Goal: Task Accomplishment & Management: Manage account settings

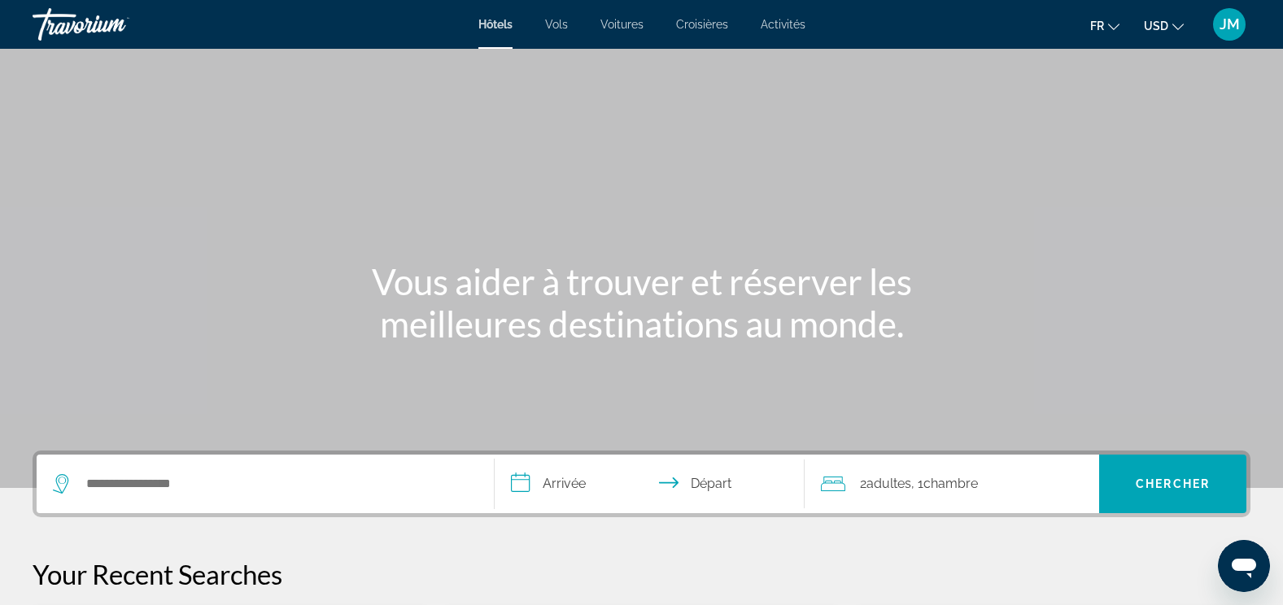
click at [1241, 17] on div "JM" at bounding box center [1229, 24] width 33 height 33
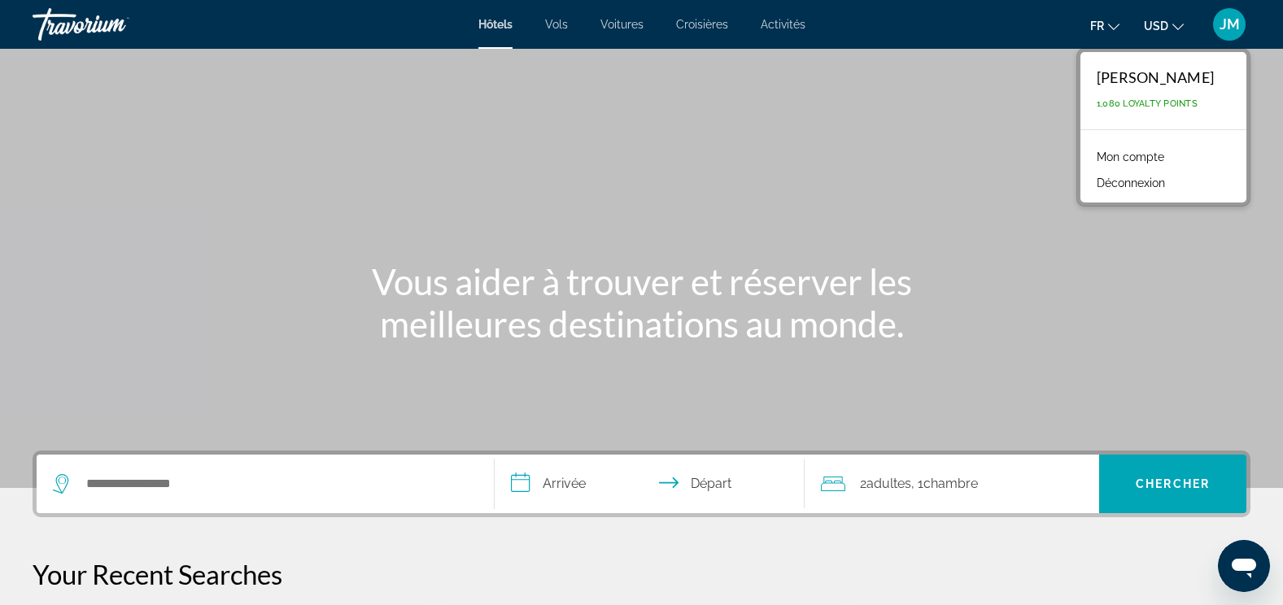
click at [1168, 152] on link "Mon compte" at bounding box center [1131, 156] width 84 height 21
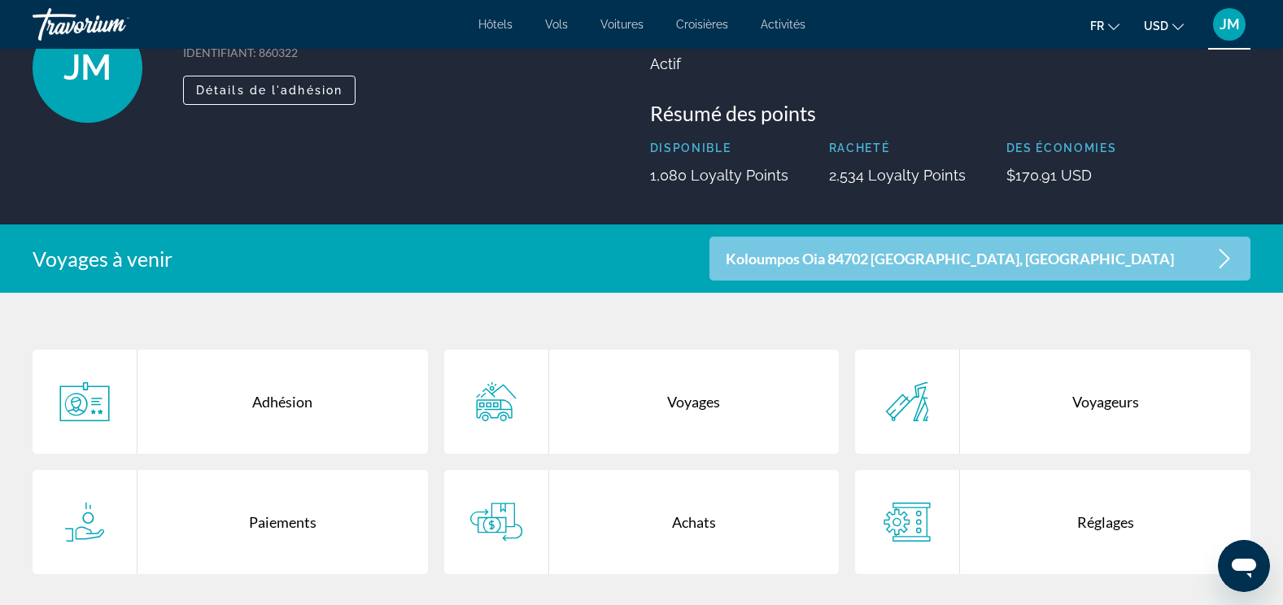
scroll to position [147, 0]
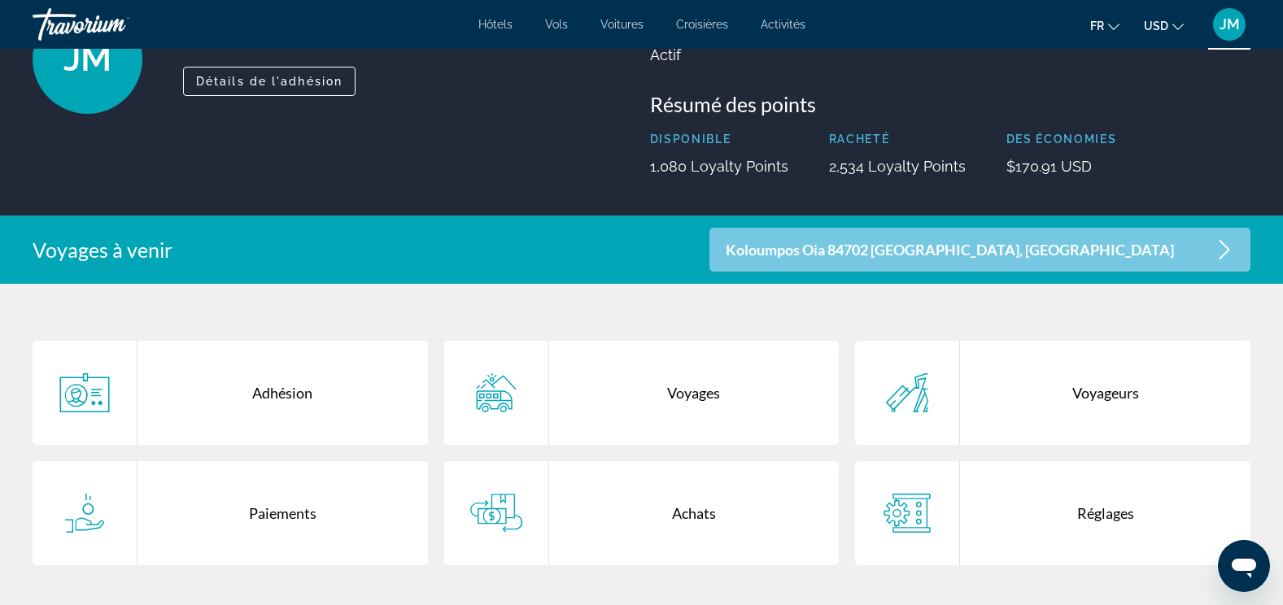
click at [696, 418] on div "Voyages" at bounding box center [694, 393] width 291 height 104
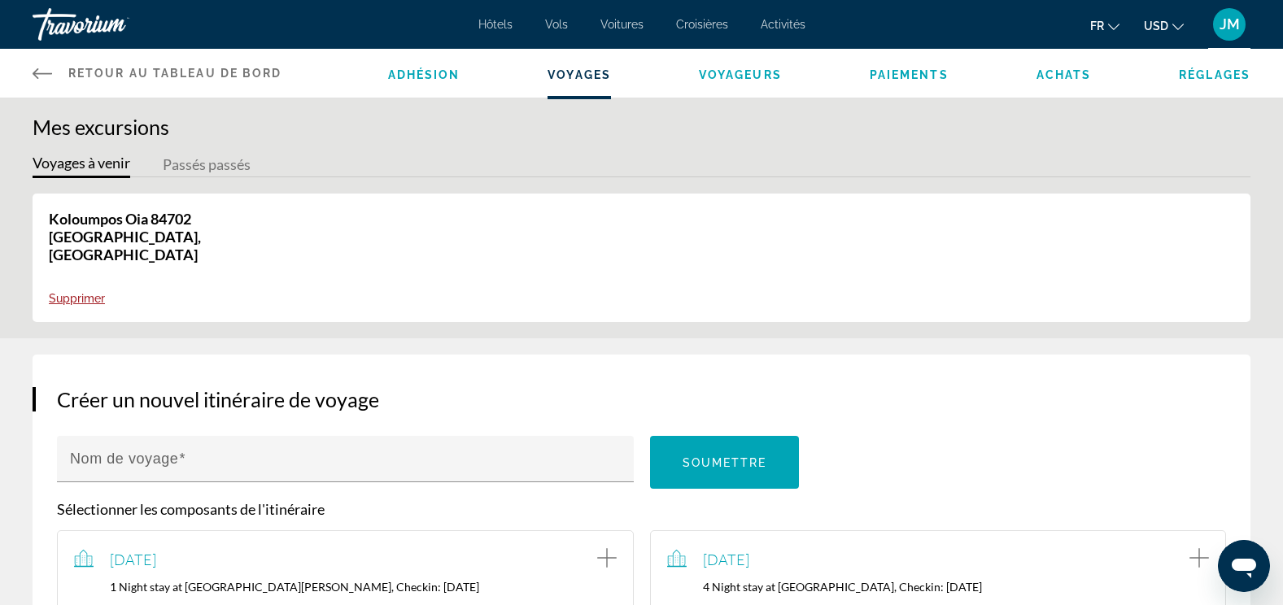
click at [210, 65] on link "Retour au tableau de bord Tableau de bord" at bounding box center [158, 73] width 250 height 49
